Goal: Task Accomplishment & Management: Use online tool/utility

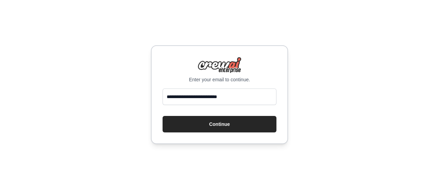
type input "**********"
click at [163, 116] on button "Continue" at bounding box center [220, 124] width 114 height 16
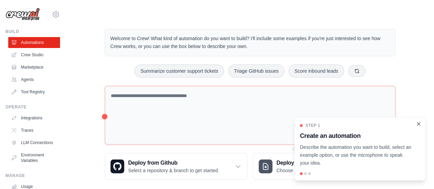
click at [419, 127] on icon "Close walkthrough" at bounding box center [418, 124] width 6 height 6
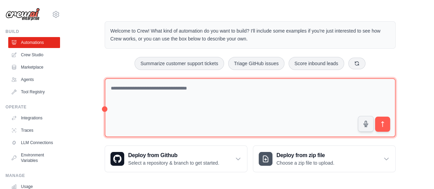
scroll to position [7, 0]
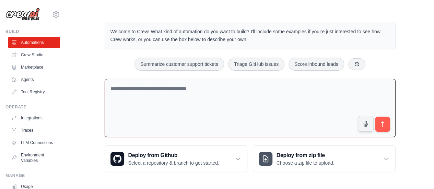
click at [212, 92] on textarea at bounding box center [250, 108] width 291 height 59
click at [35, 50] on link "Crew Studio" at bounding box center [35, 54] width 52 height 11
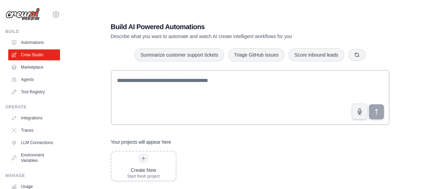
scroll to position [14, 0]
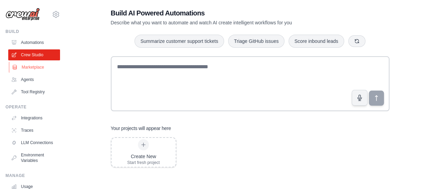
click at [18, 69] on link "Marketplace" at bounding box center [35, 67] width 52 height 11
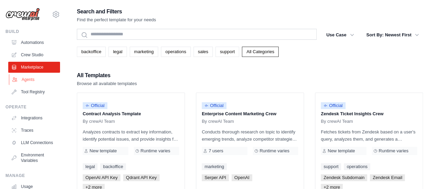
click at [25, 84] on link "Agents" at bounding box center [35, 79] width 52 height 11
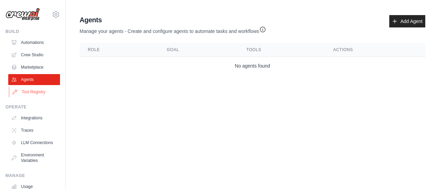
click at [28, 93] on link "Tool Registry" at bounding box center [35, 91] width 52 height 11
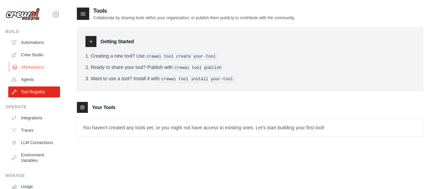
click at [22, 66] on link "Marketplace" at bounding box center [35, 67] width 52 height 11
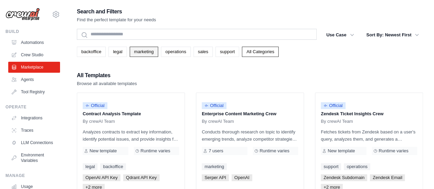
click at [149, 54] on link "marketing" at bounding box center [144, 52] width 28 height 10
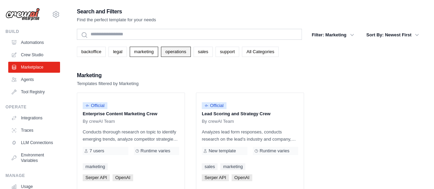
click at [170, 55] on link "operations" at bounding box center [176, 52] width 30 height 10
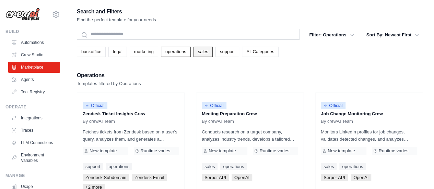
click at [199, 56] on link "sales" at bounding box center [202, 52] width 19 height 10
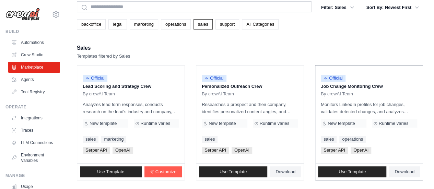
scroll to position [29, 0]
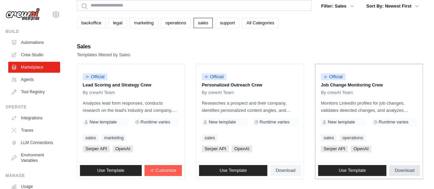
click at [394, 171] on span "Download" at bounding box center [404, 170] width 20 height 5
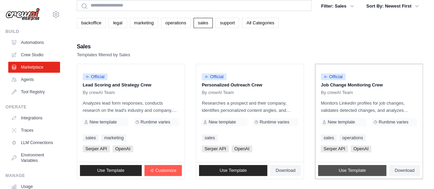
click at [355, 166] on link "Use Template" at bounding box center [352, 170] width 68 height 11
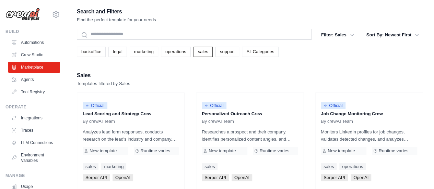
scroll to position [29, 0]
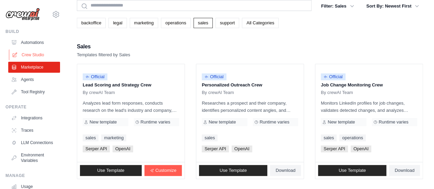
click at [29, 51] on link "Crew Studio" at bounding box center [35, 54] width 52 height 11
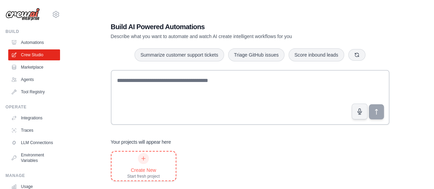
click at [122, 172] on div "Create New Start fresh project" at bounding box center [143, 166] width 64 height 29
click at [52, 14] on icon at bounding box center [56, 14] width 8 height 8
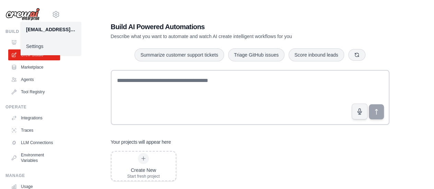
click at [48, 45] on link "Settings" at bounding box center [51, 46] width 60 height 12
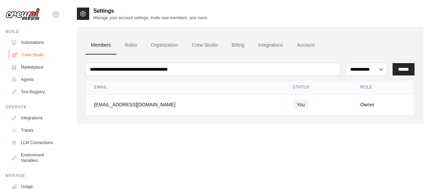
click at [32, 58] on link "Crew Studio" at bounding box center [35, 54] width 52 height 11
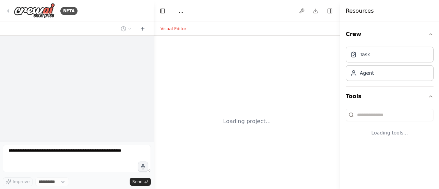
select select "****"
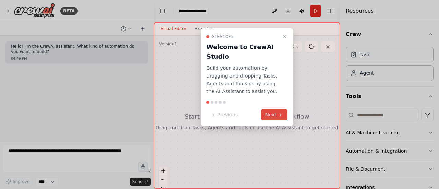
click at [271, 114] on button "Next" at bounding box center [274, 114] width 26 height 11
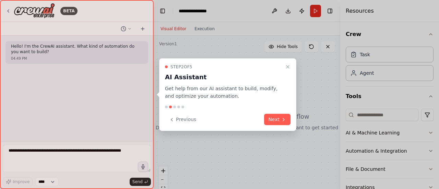
click at [271, 114] on button "Next" at bounding box center [277, 119] width 26 height 11
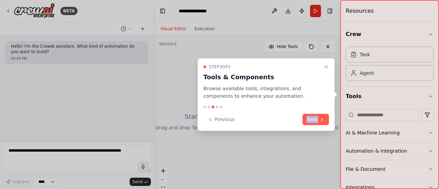
click at [271, 114] on div "Previous Next" at bounding box center [266, 119] width 126 height 11
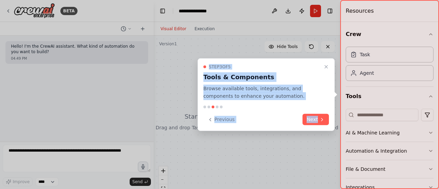
drag, startPoint x: 271, startPoint y: 114, endPoint x: 316, endPoint y: 132, distance: 48.7
click at [316, 132] on div "**********" at bounding box center [219, 94] width 439 height 189
click at [315, 121] on button "Next" at bounding box center [316, 119] width 26 height 11
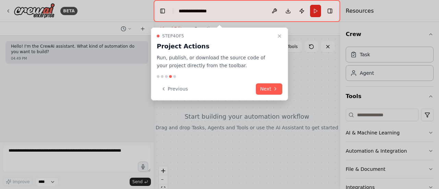
click at [315, 121] on div at bounding box center [219, 94] width 439 height 189
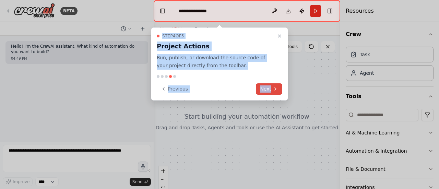
drag, startPoint x: 315, startPoint y: 121, endPoint x: 265, endPoint y: 85, distance: 61.5
click at [265, 85] on div "**********" at bounding box center [219, 94] width 439 height 189
click at [265, 85] on button "Next" at bounding box center [269, 88] width 26 height 11
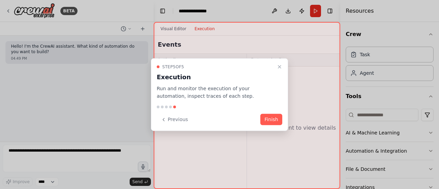
click at [265, 85] on p "Run and monitor the execution of your automation, inspect traces of each step." at bounding box center [215, 92] width 117 height 16
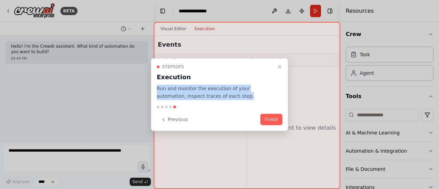
click at [265, 85] on p "Run and monitor the execution of your automation, inspect traces of each step." at bounding box center [215, 92] width 117 height 16
click at [275, 115] on button "Finish" at bounding box center [271, 119] width 22 height 11
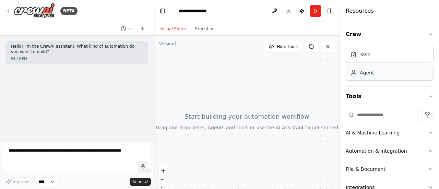
click at [370, 68] on div "Agent" at bounding box center [390, 73] width 88 height 16
click at [381, 59] on div "Task" at bounding box center [390, 54] width 88 height 16
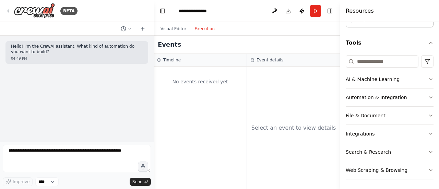
click at [196, 31] on button "Execution" at bounding box center [204, 29] width 28 height 8
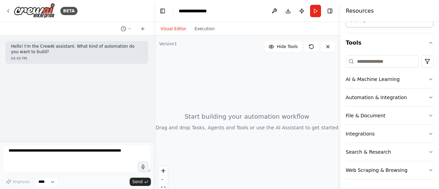
click at [180, 27] on button "Visual Editor" at bounding box center [173, 29] width 34 height 8
click at [118, 48] on p "Hello! I'm the CrewAI assistant. What kind of automation do you want to build?" at bounding box center [77, 49] width 132 height 11
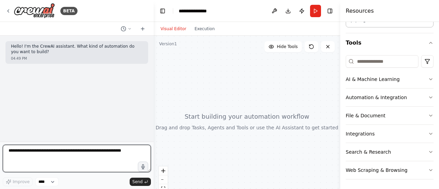
click at [77, 160] on textarea at bounding box center [77, 158] width 148 height 27
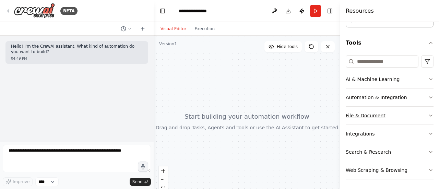
click at [374, 114] on button "File & Document" at bounding box center [390, 116] width 88 height 18
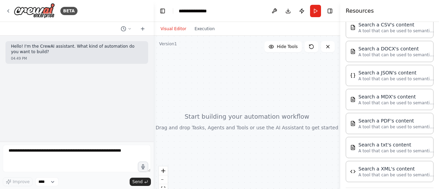
scroll to position [166, 0]
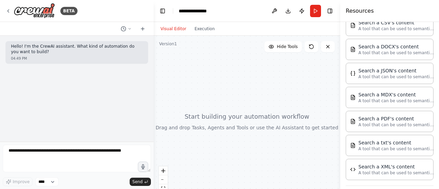
click at [403, 122] on p "A tool that can be used to semantic search a query from a PDF's content." at bounding box center [395, 124] width 75 height 5
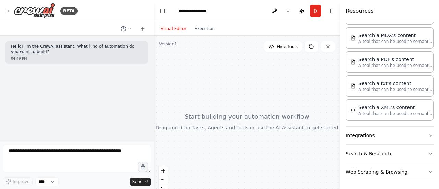
click at [382, 128] on button "Integrations" at bounding box center [390, 136] width 88 height 18
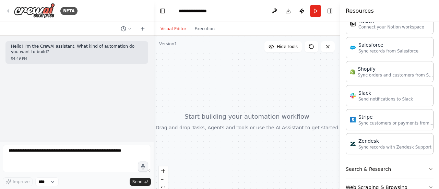
scroll to position [683, 0]
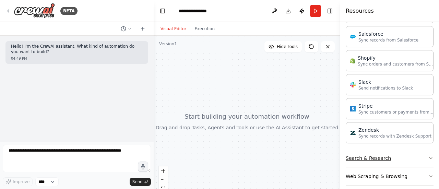
click at [394, 154] on button "Search & Research" at bounding box center [390, 158] width 88 height 18
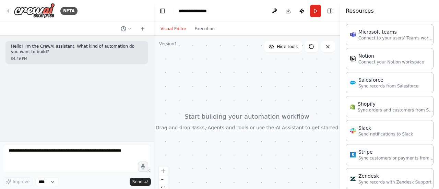
scroll to position [734, 0]
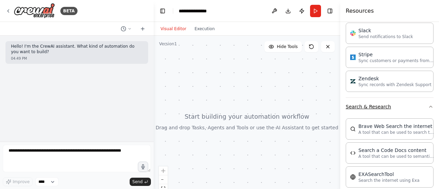
click at [428, 104] on icon "button" at bounding box center [430, 106] width 5 height 5
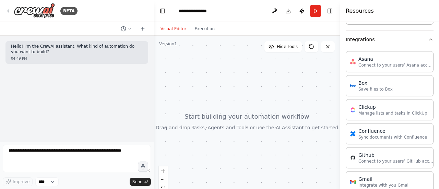
scroll to position [256, 0]
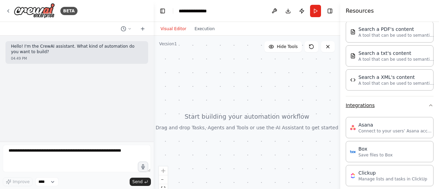
click at [428, 103] on icon "button" at bounding box center [430, 105] width 5 height 5
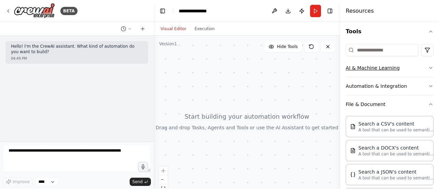
click at [428, 102] on icon "button" at bounding box center [430, 104] width 5 height 5
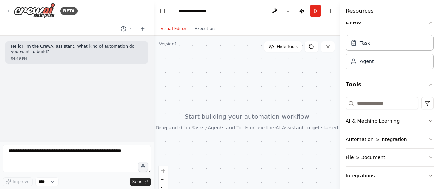
scroll to position [0, 0]
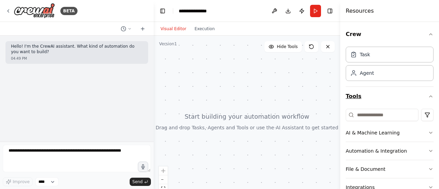
click at [428, 96] on icon "button" at bounding box center [430, 96] width 5 height 5
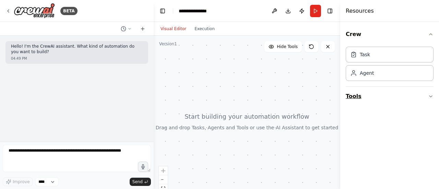
click at [423, 96] on button "Tools" at bounding box center [390, 96] width 88 height 19
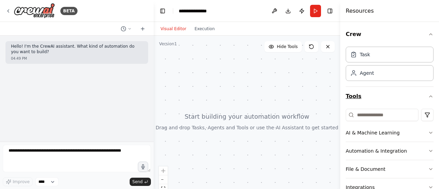
scroll to position [54, 0]
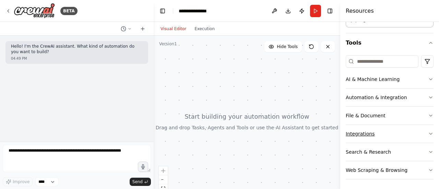
click at [394, 137] on button "Integrations" at bounding box center [390, 134] width 88 height 18
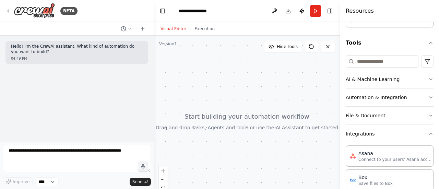
click at [394, 137] on button "Integrations" at bounding box center [390, 134] width 88 height 18
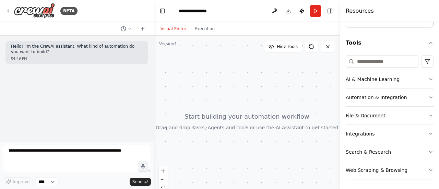
click at [387, 114] on button "File & Document" at bounding box center [390, 116] width 88 height 18
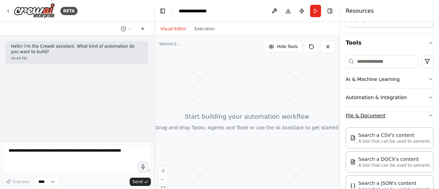
click at [387, 114] on button "File & Document" at bounding box center [390, 116] width 88 height 18
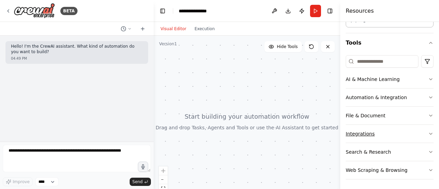
drag, startPoint x: 387, startPoint y: 114, endPoint x: 379, endPoint y: 128, distance: 15.7
click at [379, 128] on div "AI & Machine Learning Automation & Integration File & Document Integrations Sea…" at bounding box center [390, 124] width 88 height 109
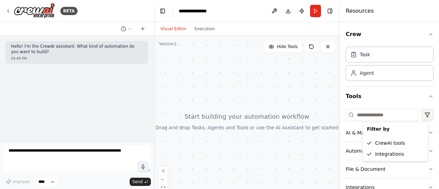
click at [422, 119] on html "**********" at bounding box center [219, 94] width 439 height 189
click at [381, 64] on html "**********" at bounding box center [219, 94] width 439 height 189
click at [381, 69] on div "Agent" at bounding box center [390, 73] width 88 height 16
click at [381, 57] on div "Task" at bounding box center [390, 54] width 88 height 16
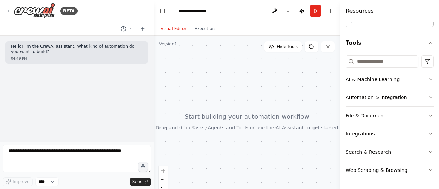
click at [385, 143] on button "Search & Research" at bounding box center [390, 152] width 88 height 18
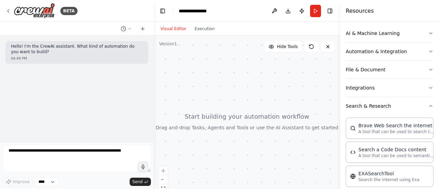
scroll to position [96, 0]
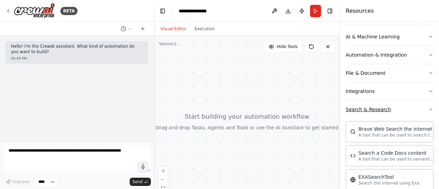
click at [384, 107] on button "Search & Research" at bounding box center [390, 109] width 88 height 18
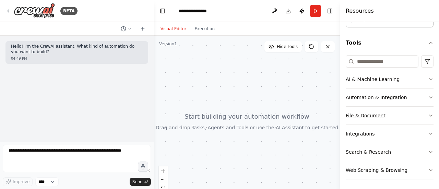
click at [374, 109] on button "File & Document" at bounding box center [390, 116] width 88 height 18
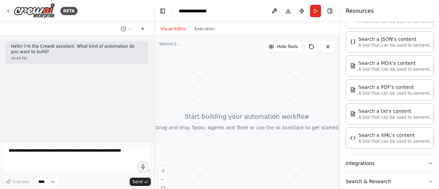
scroll to position [200, 0]
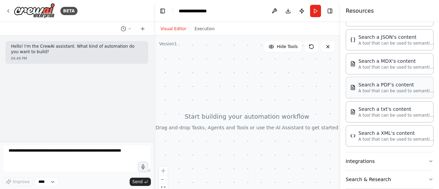
click at [399, 84] on div "Search a PDF's content" at bounding box center [395, 84] width 75 height 7
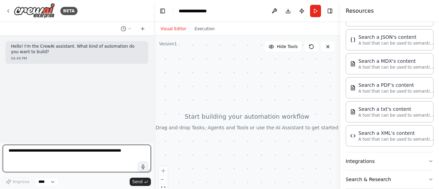
click at [29, 156] on textarea at bounding box center [77, 158] width 148 height 27
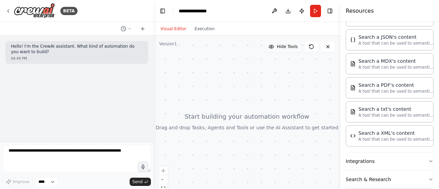
click at [288, 49] on button "Hide Tools" at bounding box center [282, 46] width 37 height 11
click at [288, 49] on button "Show Tools" at bounding box center [282, 46] width 39 height 11
click at [288, 49] on button "Hide Tools" at bounding box center [282, 46] width 37 height 11
click at [288, 49] on button "Show Tools" at bounding box center [282, 46] width 39 height 11
click at [288, 49] on button "Hide Tools" at bounding box center [282, 46] width 37 height 11
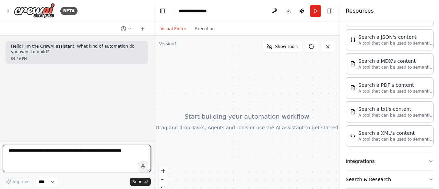
click at [87, 156] on textarea at bounding box center [77, 158] width 148 height 27
click at [86, 150] on textarea at bounding box center [77, 158] width 148 height 27
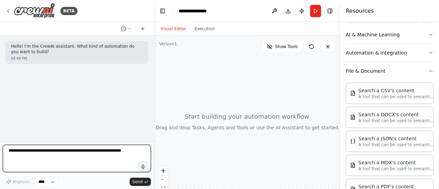
scroll to position [65, 0]
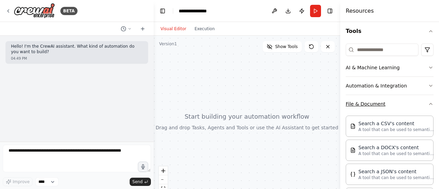
click at [421, 106] on button "File & Document" at bounding box center [390, 104] width 88 height 18
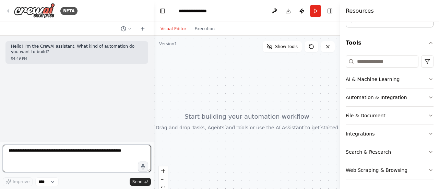
click at [104, 149] on textarea at bounding box center [77, 158] width 148 height 27
paste textarea "**********"
type textarea "**********"
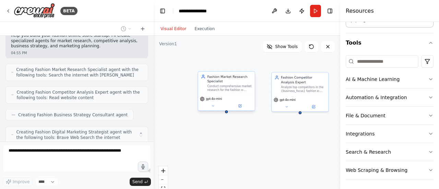
scroll to position [221, 0]
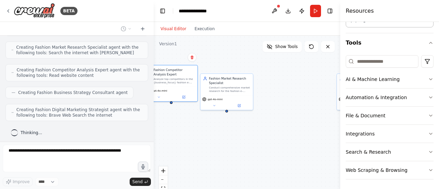
drag, startPoint x: 309, startPoint y: 94, endPoint x: 191, endPoint y: 116, distance: 120.0
click at [191, 102] on div "gpt-4o-mini" at bounding box center [171, 94] width 52 height 15
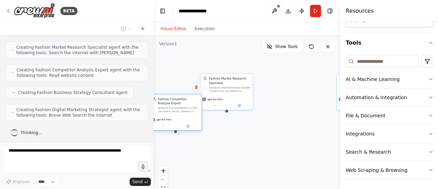
scroll to position [260, 0]
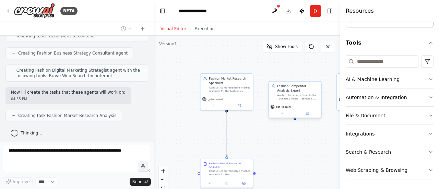
drag, startPoint x: 191, startPoint y: 116, endPoint x: 311, endPoint y: 103, distance: 121.1
click at [311, 103] on div "Fashion Competitor Analysis Expert Analyze top competitors in the {business_foc…" at bounding box center [294, 99] width 53 height 37
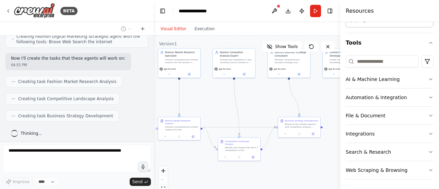
scroll to position [311, 0]
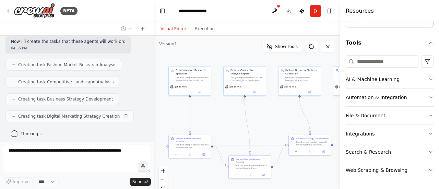
drag, startPoint x: 266, startPoint y: 131, endPoint x: 222, endPoint y: 113, distance: 48.2
click at [222, 113] on div ".deletable-edge-delete-btn { width: 20px; height: 20px; border: 0px solid #ffff…" at bounding box center [247, 122] width 187 height 172
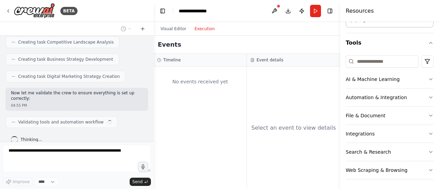
click at [201, 27] on button "Execution" at bounding box center [204, 29] width 28 height 8
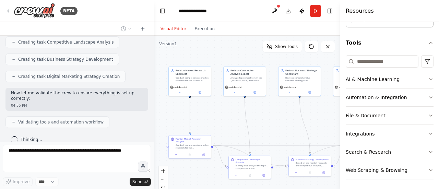
click at [176, 28] on button "Visual Editor" at bounding box center [173, 29] width 34 height 8
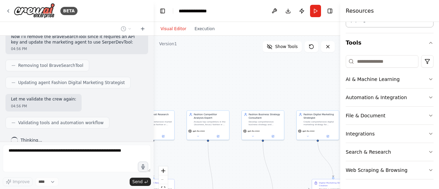
scroll to position [583, 0]
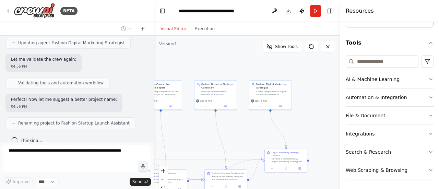
drag, startPoint x: 225, startPoint y: 102, endPoint x: 141, endPoint y: 116, distance: 84.9
click at [141, 116] on div "BETA Hello! I'm the CrewAI assistant. What kind of automation do you want to bu…" at bounding box center [219, 94] width 439 height 189
click at [263, 111] on div ".deletable-edge-delete-btn { width: 20px; height: 20px; border: 0px solid #ffff…" at bounding box center [247, 122] width 187 height 172
click at [262, 109] on div "gpt-4o-mini" at bounding box center [271, 104] width 42 height 12
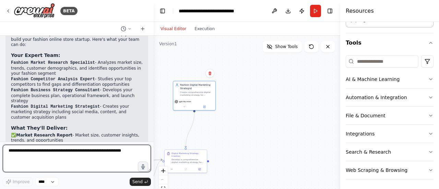
drag, startPoint x: 262, startPoint y: 109, endPoint x: 186, endPoint y: 112, distance: 76.2
click at [186, 110] on div "gpt-4o-mini" at bounding box center [194, 104] width 42 height 12
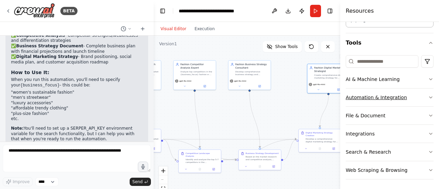
scroll to position [809, 0]
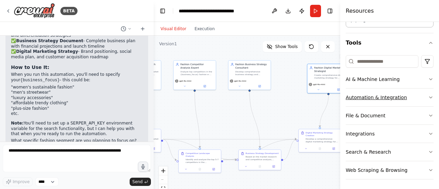
drag, startPoint x: 227, startPoint y: 122, endPoint x: 361, endPoint y: 103, distance: 135.1
click at [361, 103] on div "BETA Hello! I'm the CrewAI assistant. What kind of automation do you want to bu…" at bounding box center [219, 94] width 439 height 189
click at [279, 97] on div ".deletable-edge-delete-btn { width: 20px; height: 20px; border: 0px solid #ffff…" at bounding box center [247, 122] width 187 height 172
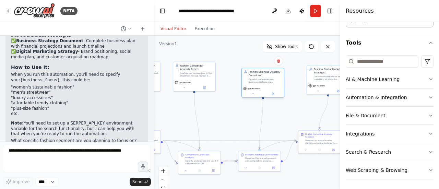
drag, startPoint x: 257, startPoint y: 70, endPoint x: 272, endPoint y: 82, distance: 19.2
click at [272, 82] on div "Fashion Business Strategy Consultant Develop comprehensive business strategy an…" at bounding box center [265, 76] width 33 height 13
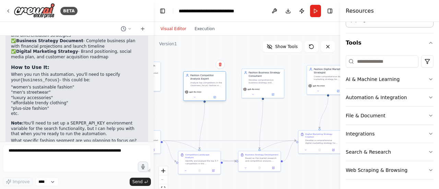
drag, startPoint x: 205, startPoint y: 75, endPoint x: 218, endPoint y: 92, distance: 20.5
click at [218, 87] on div "Analyze top competitors in the {business_focus} fashion e-commerce space, ident…" at bounding box center [206, 83] width 33 height 5
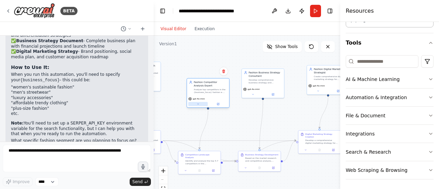
click at [201, 104] on button at bounding box center [198, 104] width 20 height 4
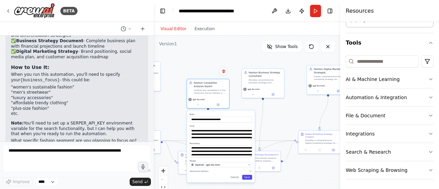
click at [247, 176] on button "Save" at bounding box center [247, 177] width 10 height 5
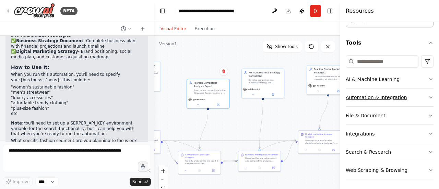
scroll to position [0, 0]
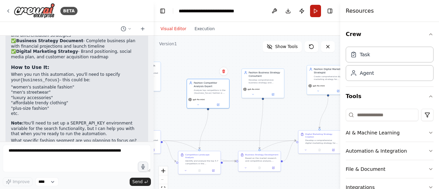
click at [311, 15] on button "Run" at bounding box center [315, 11] width 11 height 12
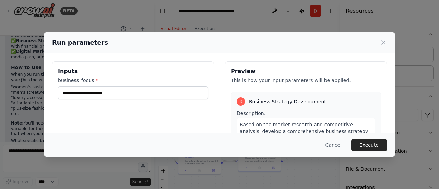
scroll to position [319, 0]
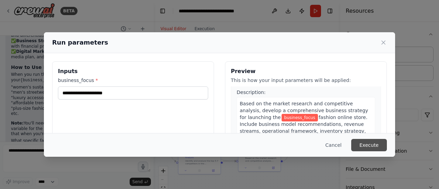
click at [372, 142] on button "Execute" at bounding box center [369, 145] width 36 height 12
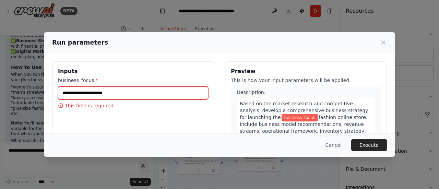
click at [153, 89] on input "business_focus *" at bounding box center [133, 92] width 150 height 13
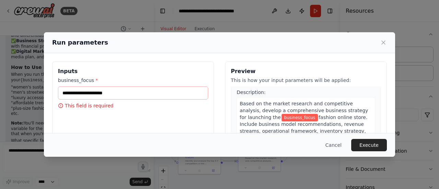
scroll to position [33, 0]
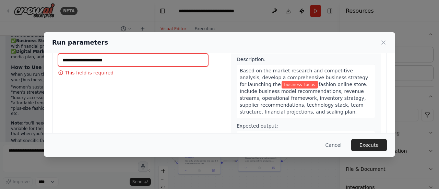
click at [99, 57] on input "business_focus *" at bounding box center [133, 60] width 150 height 13
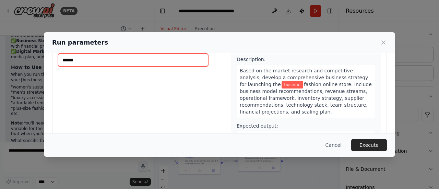
scroll to position [312, 0]
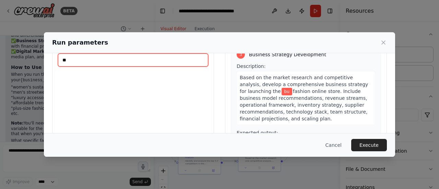
type input "*"
type input "**********"
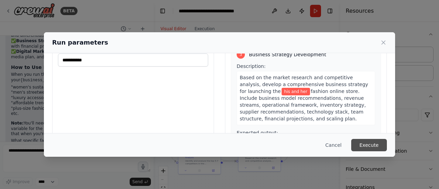
click at [378, 149] on button "Execute" at bounding box center [369, 145] width 36 height 12
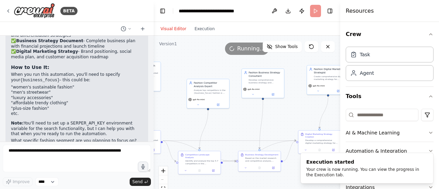
click at [378, 149] on ol "Execution started Your crew is now running. You can view the progress in the Ex…" at bounding box center [367, 168] width 144 height 42
click at [429, 159] on icon "Notifications (F8)" at bounding box center [427, 158] width 5 height 5
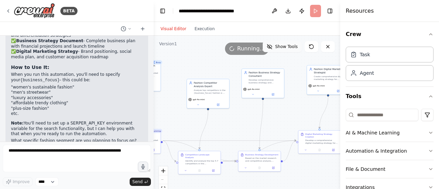
click at [276, 49] on button "Show Tools" at bounding box center [282, 46] width 39 height 11
click at [276, 49] on button "Hide Tools" at bounding box center [282, 46] width 37 height 11
click at [276, 49] on button "Show Tools" at bounding box center [282, 46] width 39 height 11
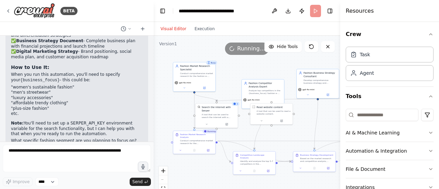
drag, startPoint x: 209, startPoint y: 75, endPoint x: 263, endPoint y: 76, distance: 54.9
click at [263, 76] on div ".deletable-edge-delete-btn { width: 20px; height: 20px; border: 0px solid #ffff…" at bounding box center [247, 122] width 187 height 172
click at [287, 47] on span "Hide Tools" at bounding box center [287, 46] width 21 height 5
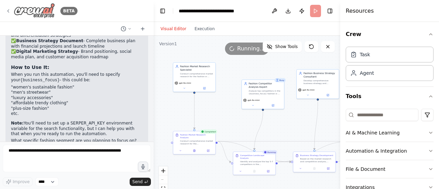
click at [37, 11] on img at bounding box center [34, 10] width 41 height 15
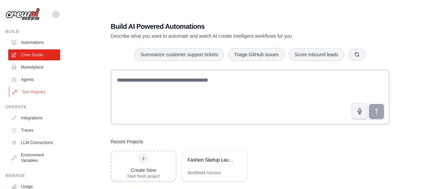
click at [32, 92] on link "Tool Registry" at bounding box center [35, 91] width 52 height 11
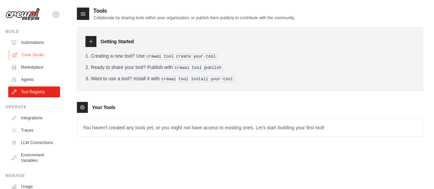
click at [29, 56] on link "Crew Studio" at bounding box center [35, 54] width 52 height 11
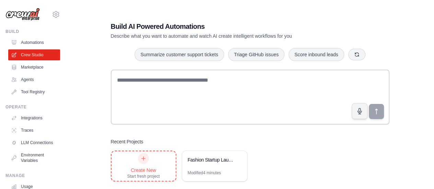
click at [132, 167] on div "Create New" at bounding box center [143, 170] width 33 height 7
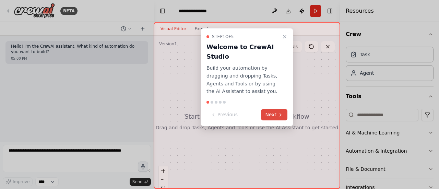
click at [265, 114] on button "Next" at bounding box center [274, 114] width 26 height 11
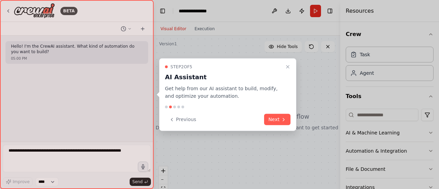
click at [265, 114] on div "Previous Next" at bounding box center [228, 119] width 126 height 11
click at [288, 119] on button "Next" at bounding box center [277, 119] width 26 height 11
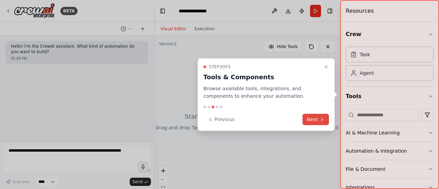
click at [319, 121] on icon at bounding box center [321, 119] width 5 height 5
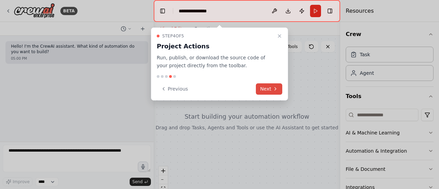
click at [269, 87] on button "Next" at bounding box center [269, 88] width 26 height 11
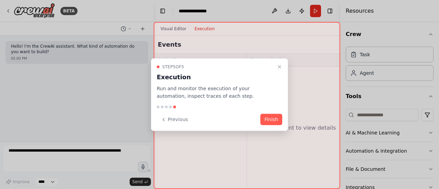
click at [269, 125] on div "Step 5 of 5 Execution Run and monitor the execution of your automation, inspect…" at bounding box center [219, 94] width 137 height 73
click at [272, 120] on button "Finish" at bounding box center [271, 119] width 22 height 11
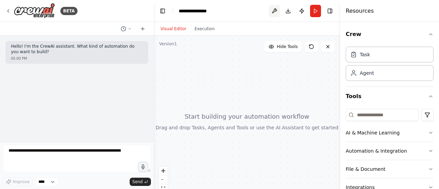
click at [273, 12] on button at bounding box center [274, 11] width 11 height 12
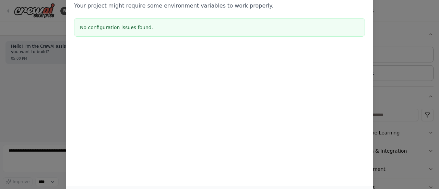
click at [433, 70] on div "Environment configuration Your project might require some environment variables…" at bounding box center [219, 94] width 439 height 189
click at [389, 47] on div "Environment configuration Your project might require some environment variables…" at bounding box center [219, 94] width 439 height 189
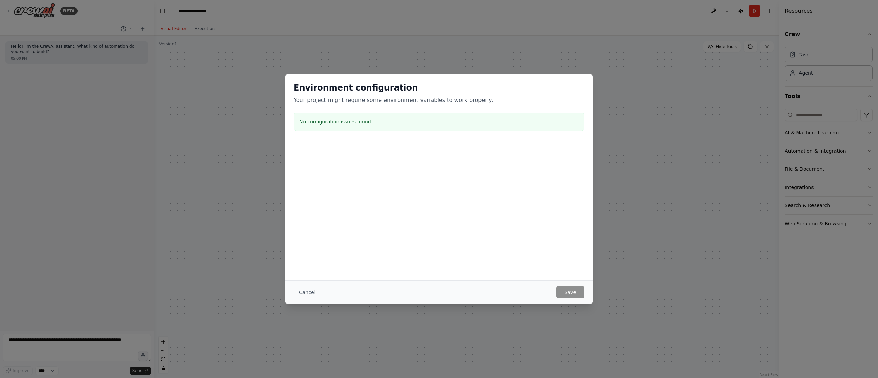
click at [439, 189] on div "Environment configuration Your project might require some environment variables…" at bounding box center [439, 189] width 878 height 378
click at [306, 189] on button "Cancel" at bounding box center [307, 292] width 27 height 12
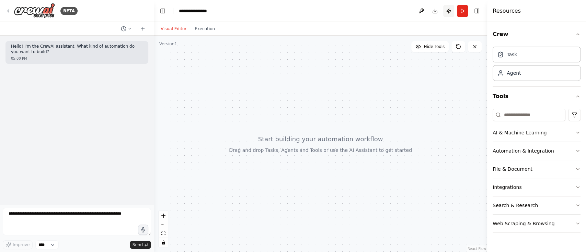
click at [439, 8] on button "Publish" at bounding box center [448, 11] width 11 height 12
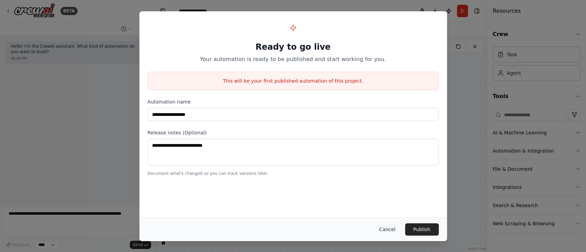
click at [387, 189] on button "Cancel" at bounding box center [386, 229] width 27 height 12
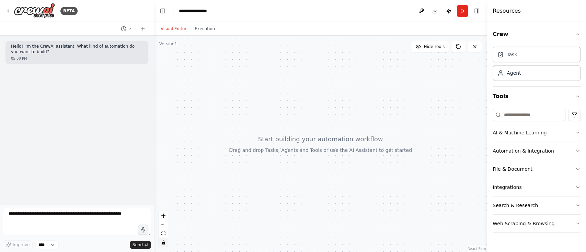
click at [164, 189] on icon "toggle interactivity" at bounding box center [163, 242] width 3 height 4
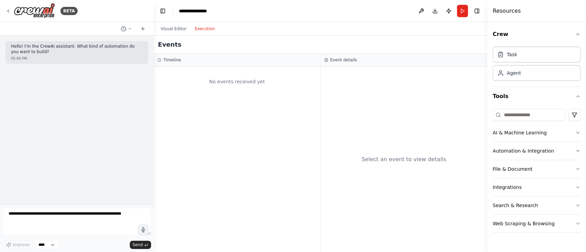
click at [195, 28] on button "Execution" at bounding box center [204, 29] width 28 height 8
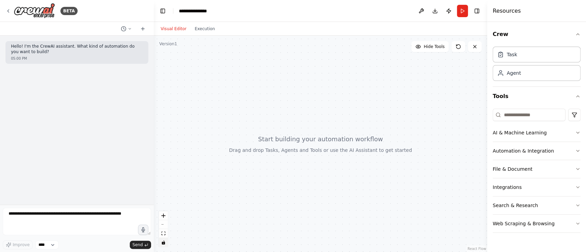
click at [167, 28] on button "Visual Editor" at bounding box center [173, 29] width 34 height 8
click at [163, 7] on button "Toggle Left Sidebar" at bounding box center [163, 11] width 10 height 10
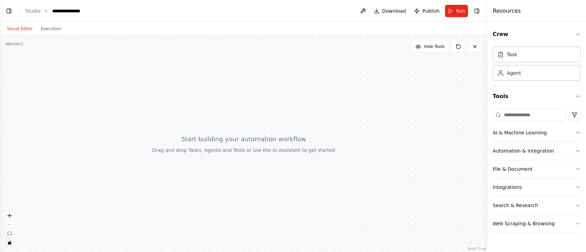
click at [45, 13] on ol "**********" at bounding box center [55, 11] width 61 height 7
click at [44, 14] on ol "**********" at bounding box center [55, 11] width 61 height 7
click at [66, 14] on div "**********" at bounding box center [69, 11] width 34 height 7
click at [30, 10] on link "Studio" at bounding box center [32, 10] width 15 height 5
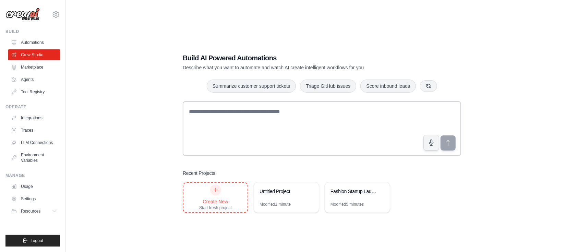
click at [223, 185] on div "Create New Start fresh project" at bounding box center [215, 198] width 33 height 26
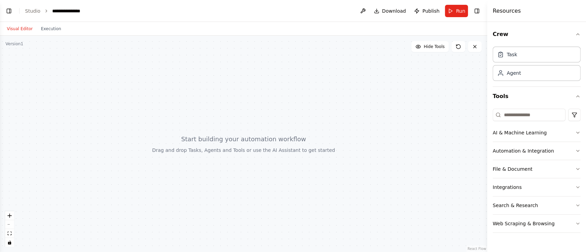
drag, startPoint x: 453, startPoint y: 167, endPoint x: 334, endPoint y: 153, distance: 119.9
click at [334, 153] on div at bounding box center [243, 144] width 487 height 216
click at [497, 38] on button "Crew" at bounding box center [536, 34] width 88 height 19
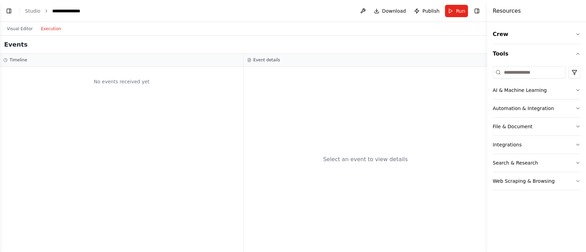
click at [55, 26] on button "Execution" at bounding box center [51, 29] width 28 height 8
click at [366, 11] on button at bounding box center [362, 11] width 11 height 12
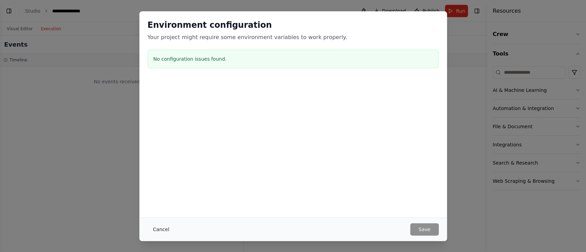
click at [165, 232] on button "Cancel" at bounding box center [160, 229] width 27 height 12
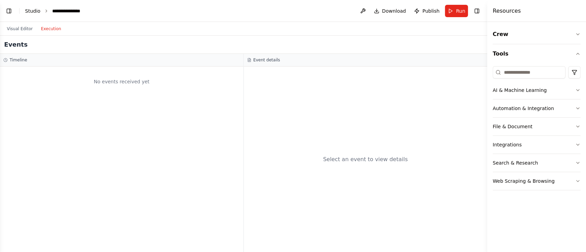
click at [33, 13] on link "Studio" at bounding box center [32, 10] width 15 height 5
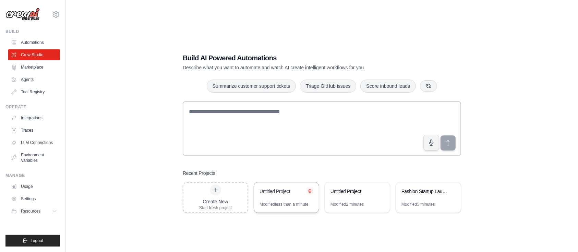
click at [312, 193] on button at bounding box center [310, 191] width 7 height 7
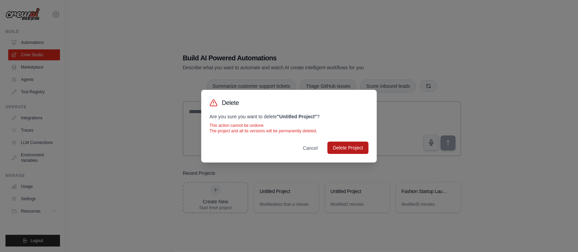
click at [342, 150] on button "Delete Project" at bounding box center [348, 148] width 41 height 12
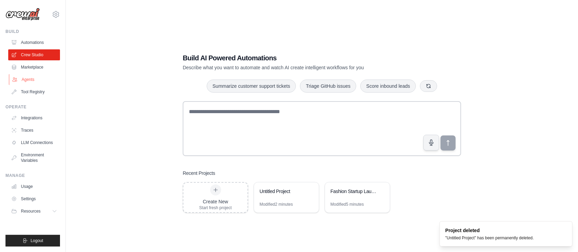
click at [35, 78] on link "Agents" at bounding box center [35, 79] width 52 height 11
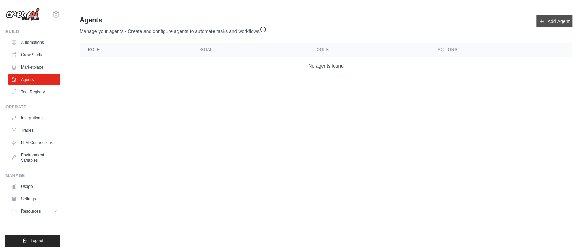
click at [538, 25] on link "Add Agent" at bounding box center [554, 21] width 36 height 12
click at [542, 23] on icon at bounding box center [541, 21] width 5 height 5
